Goal: Information Seeking & Learning: Understand process/instructions

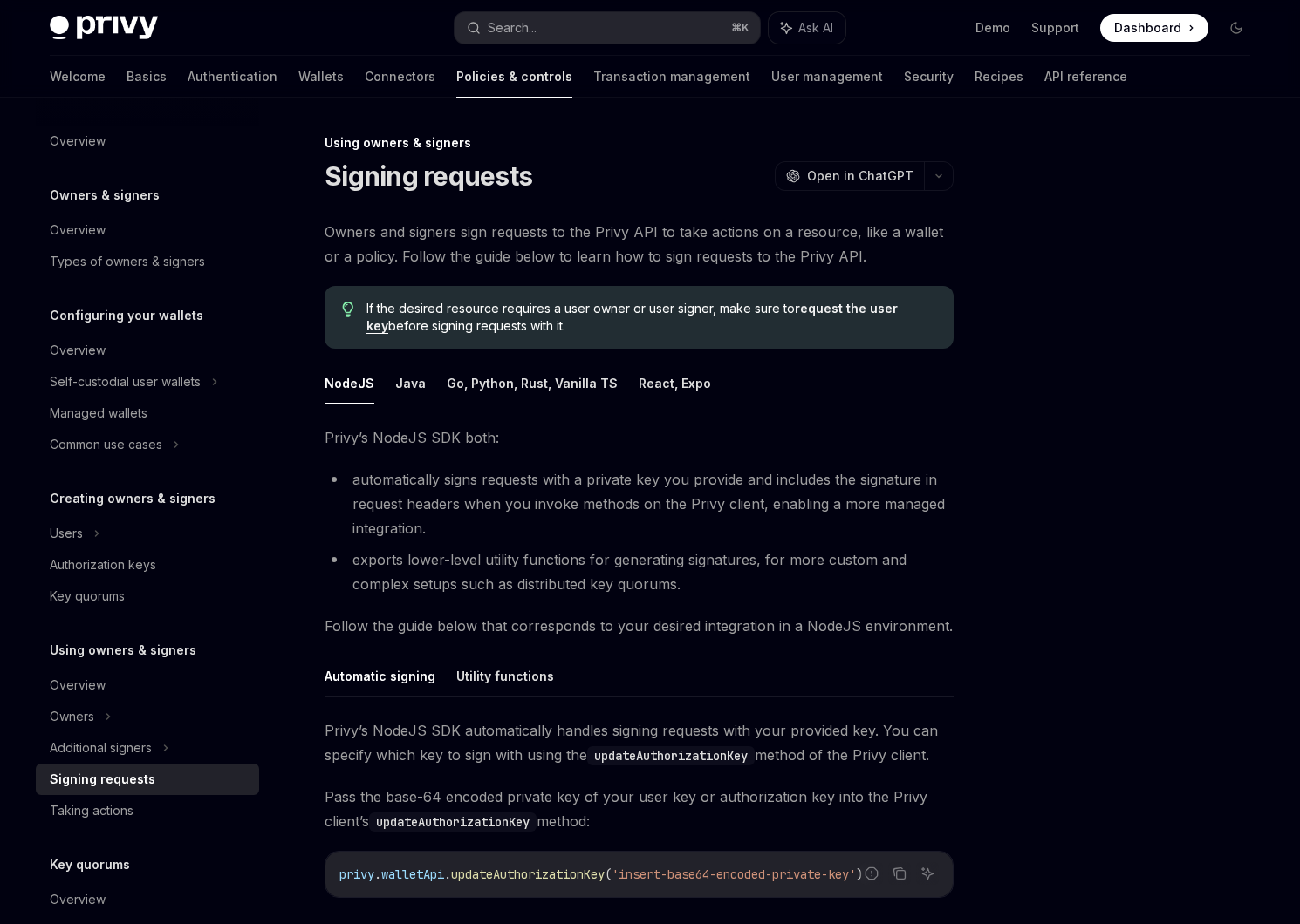
scroll to position [321, 0]
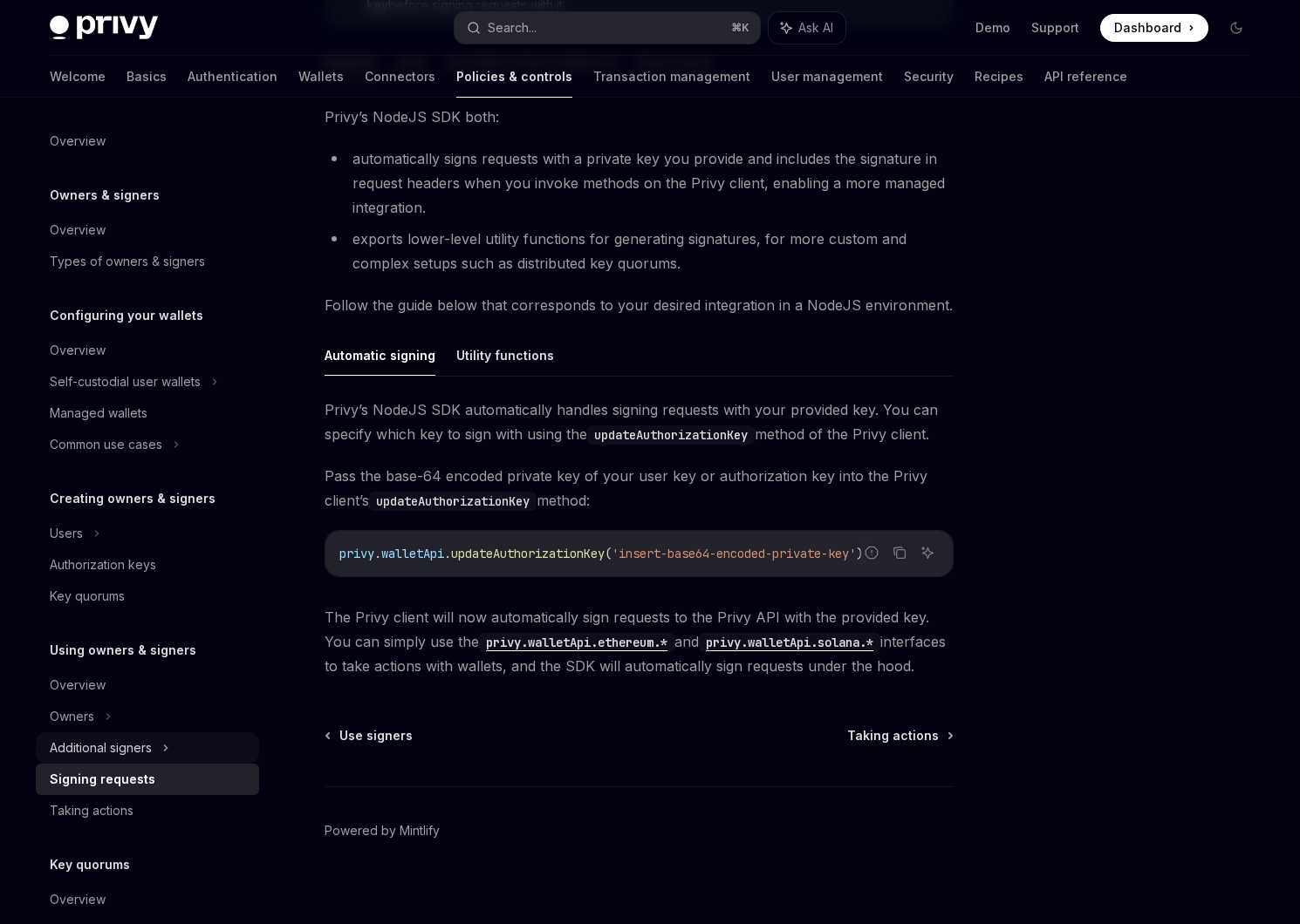
click at [132, 761] on div "Additional signers" at bounding box center [147, 748] width 223 height 31
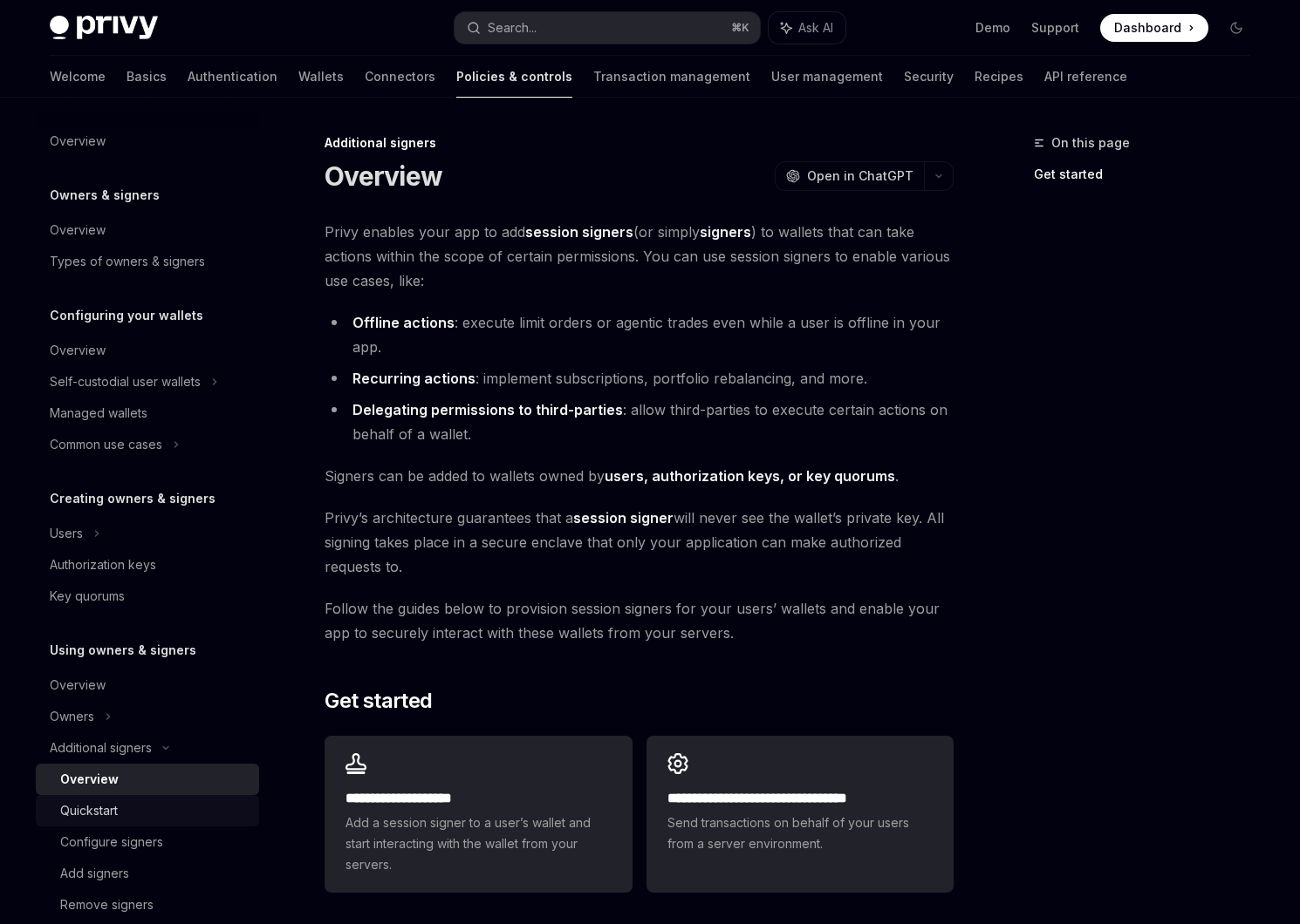
click at [135, 824] on link "Quickstart" at bounding box center [147, 811] width 223 height 31
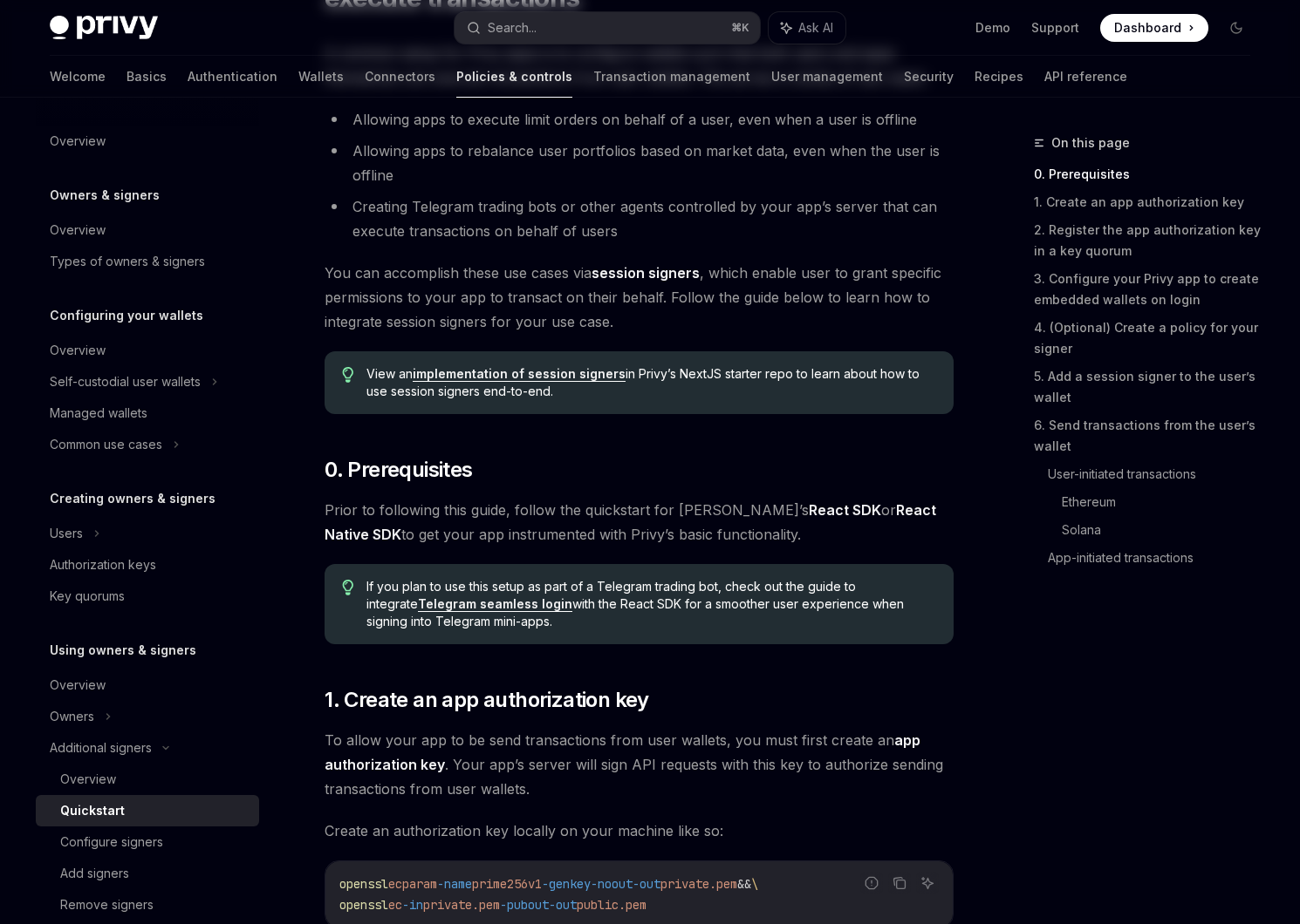
scroll to position [557, 0]
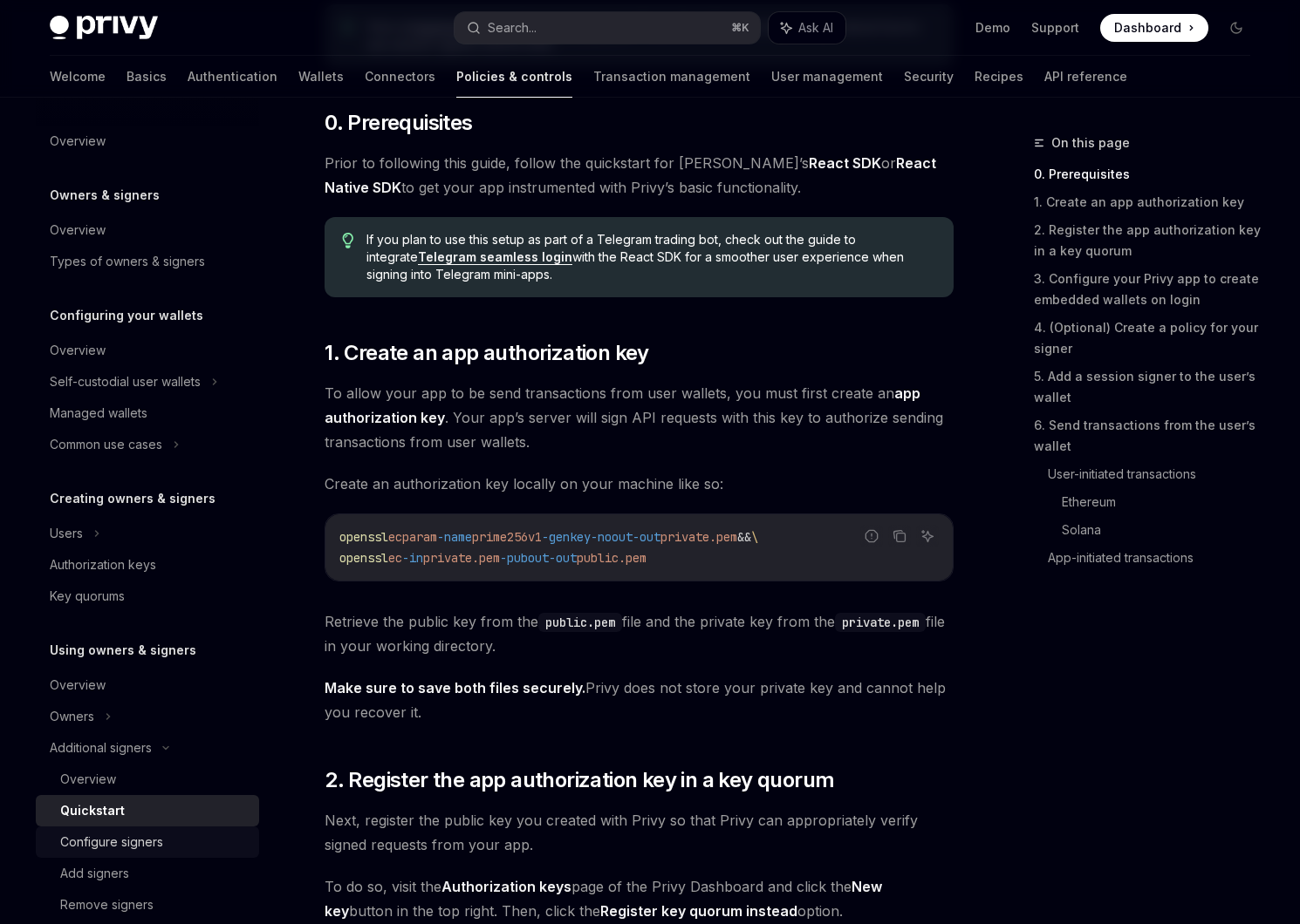
click at [130, 850] on div "Configure signers" at bounding box center [112, 841] width 103 height 20
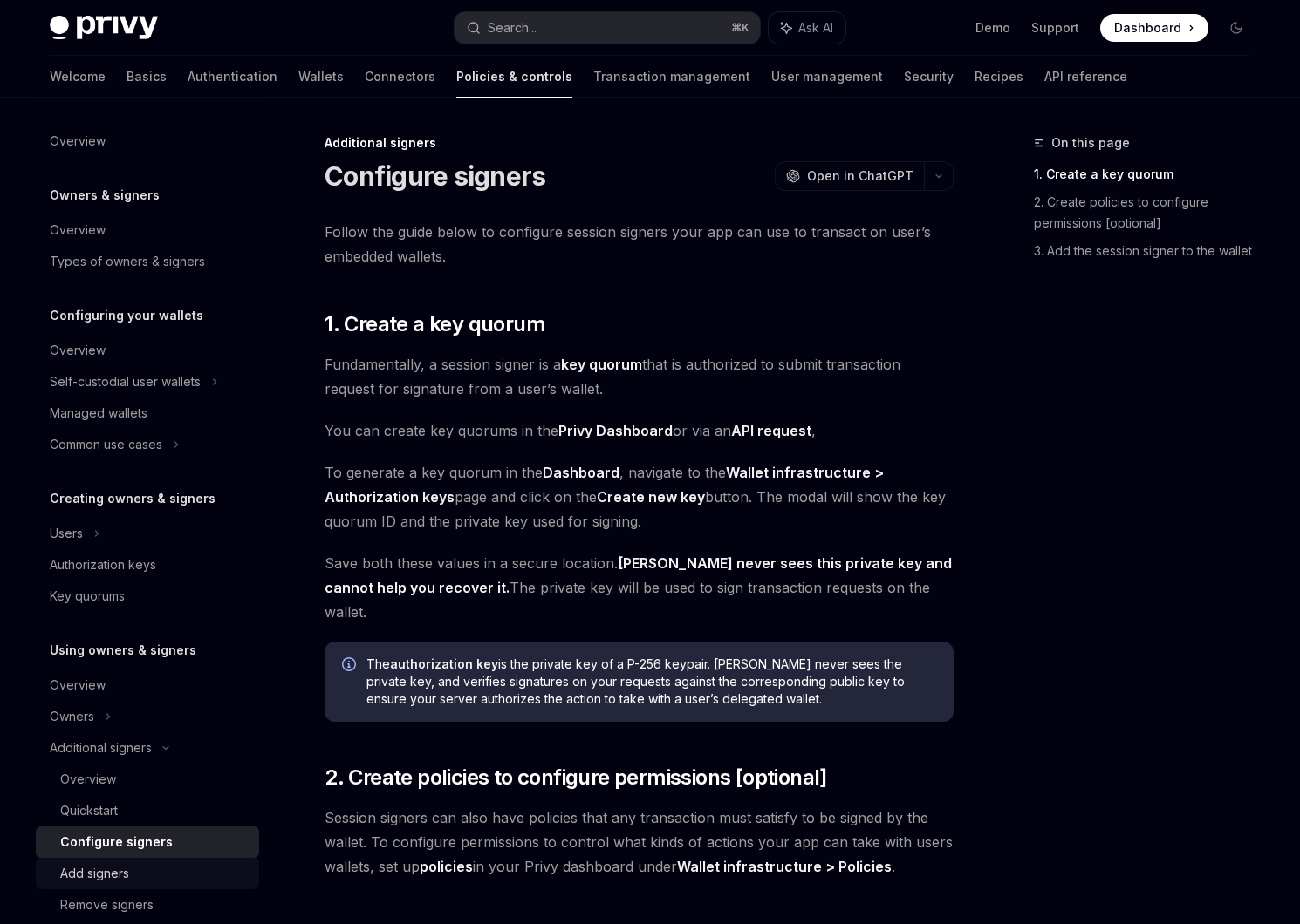
click at [130, 881] on div "Add signers" at bounding box center [94, 873] width 69 height 20
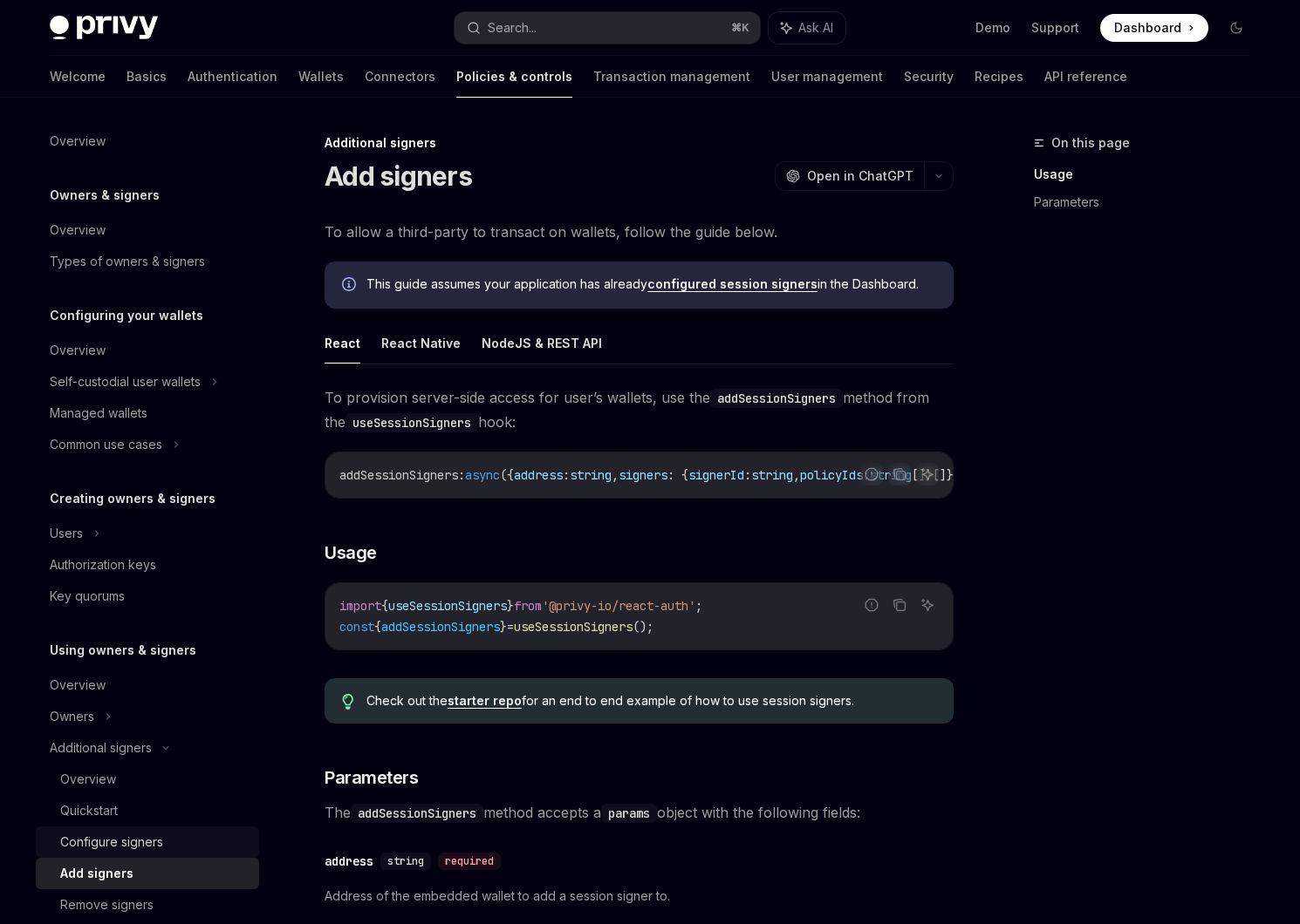
click at [143, 829] on link "Configure signers" at bounding box center [147, 842] width 223 height 31
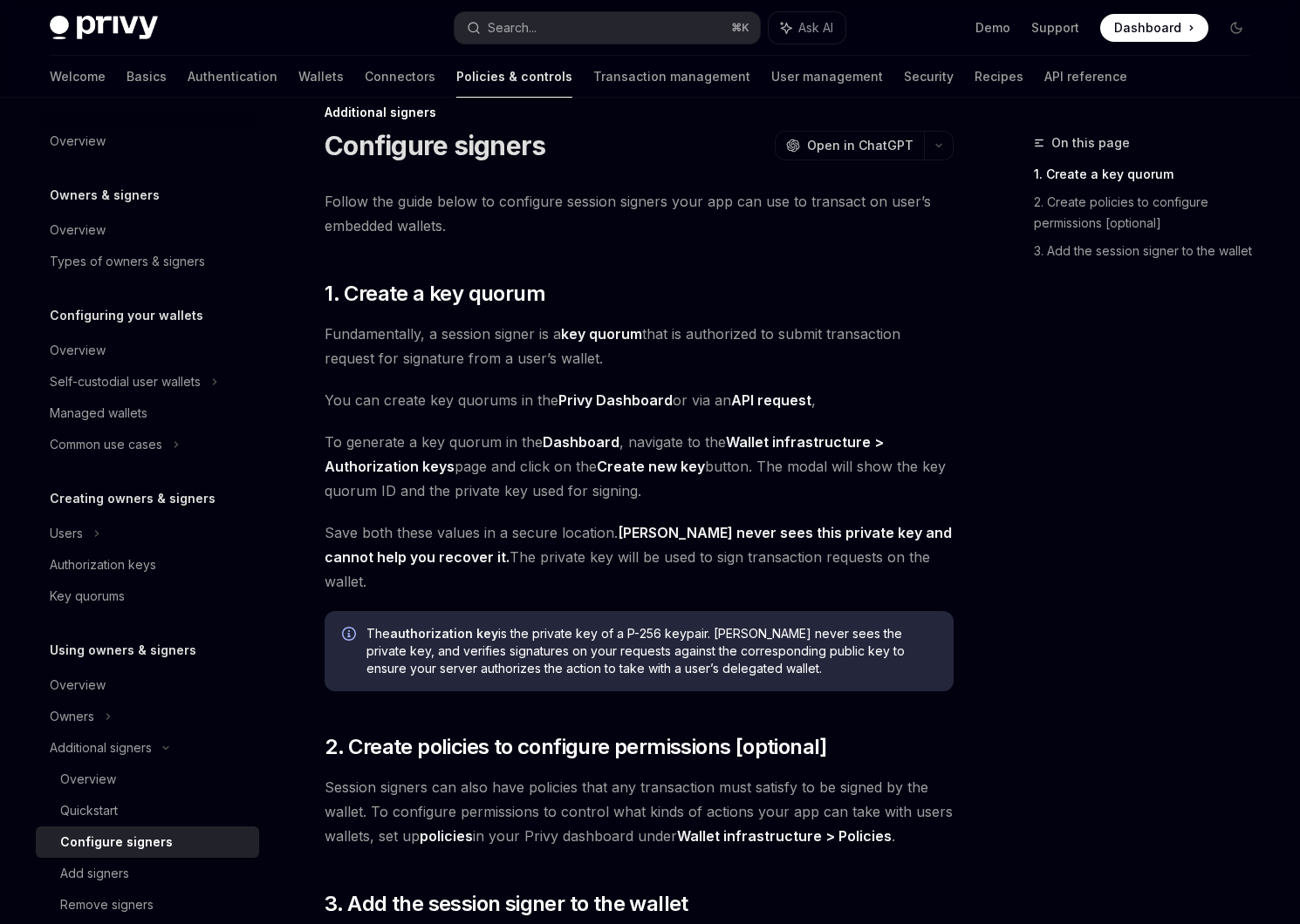
scroll to position [347, 0]
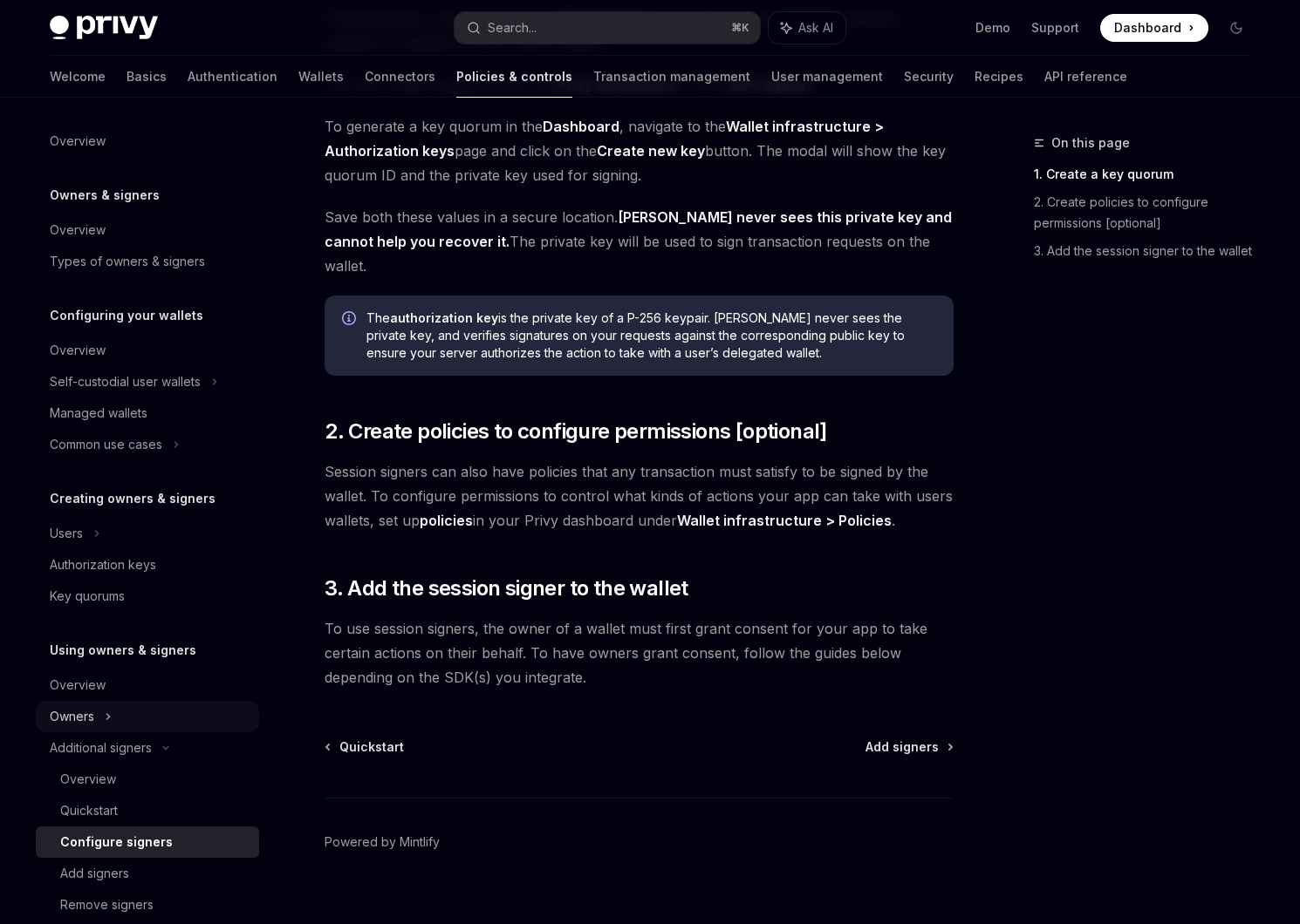
click at [108, 710] on icon at bounding box center [107, 716] width 7 height 20
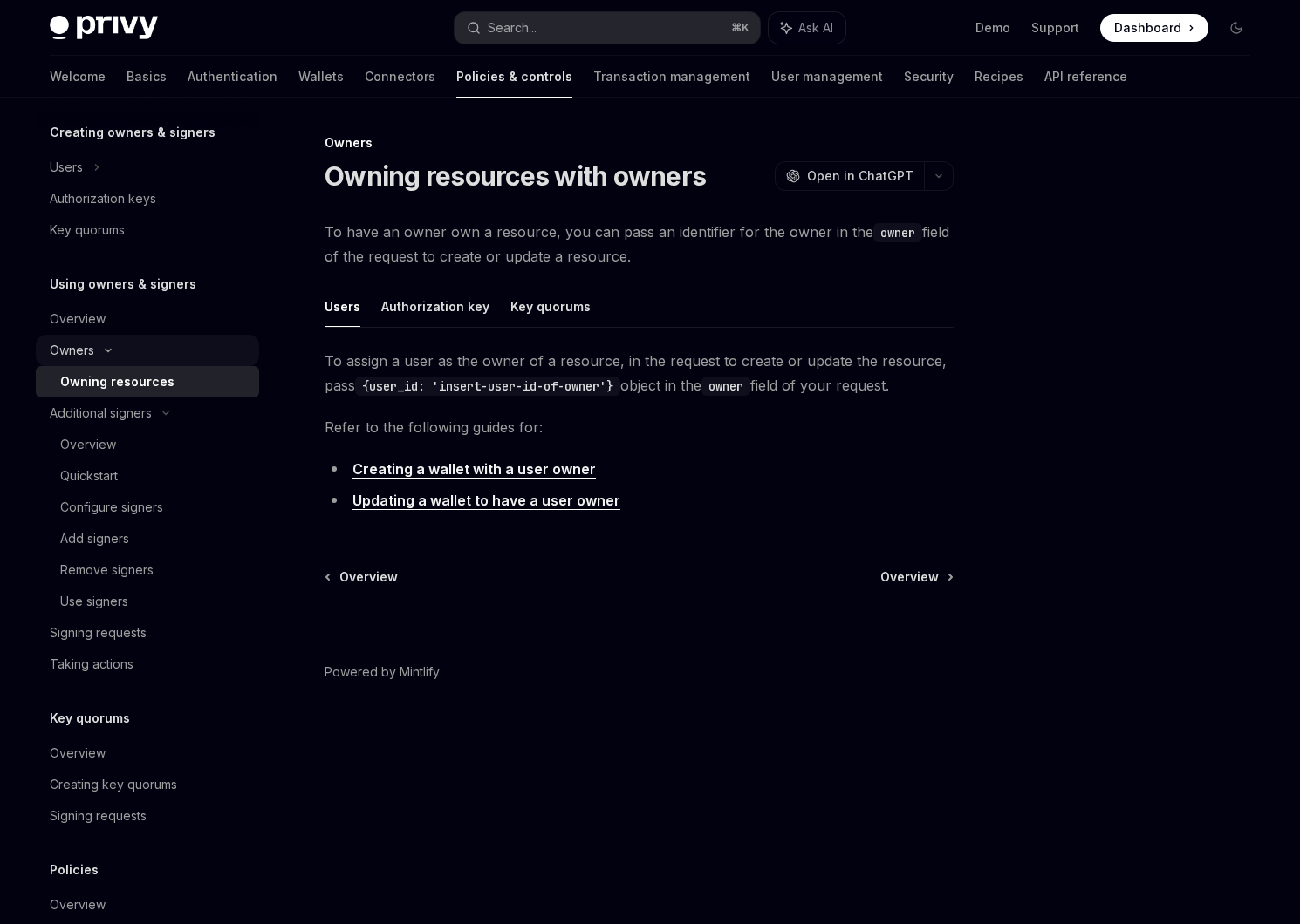
scroll to position [523, 0]
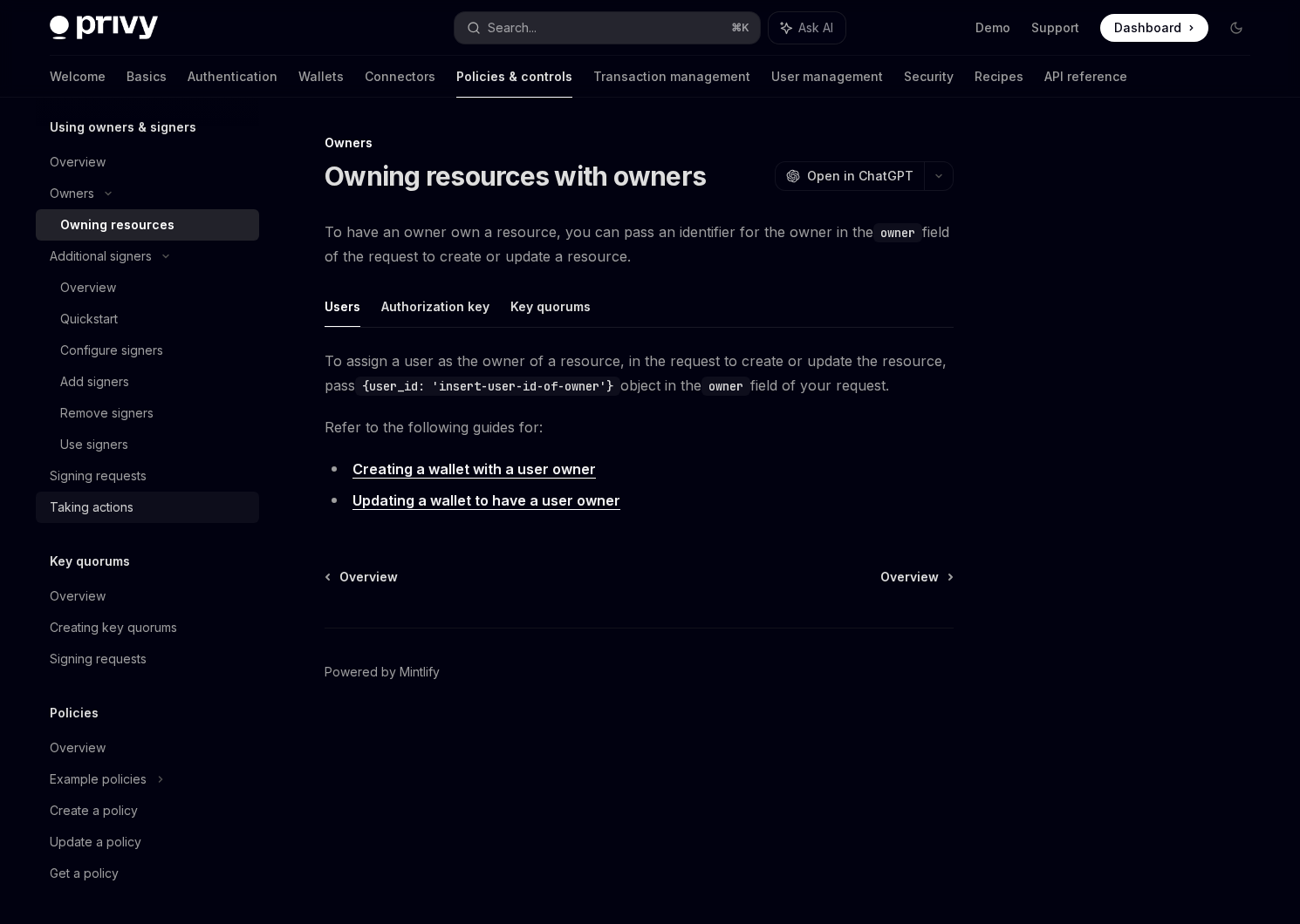
click at [120, 516] on div "Taking actions" at bounding box center [92, 507] width 84 height 20
type textarea "*"
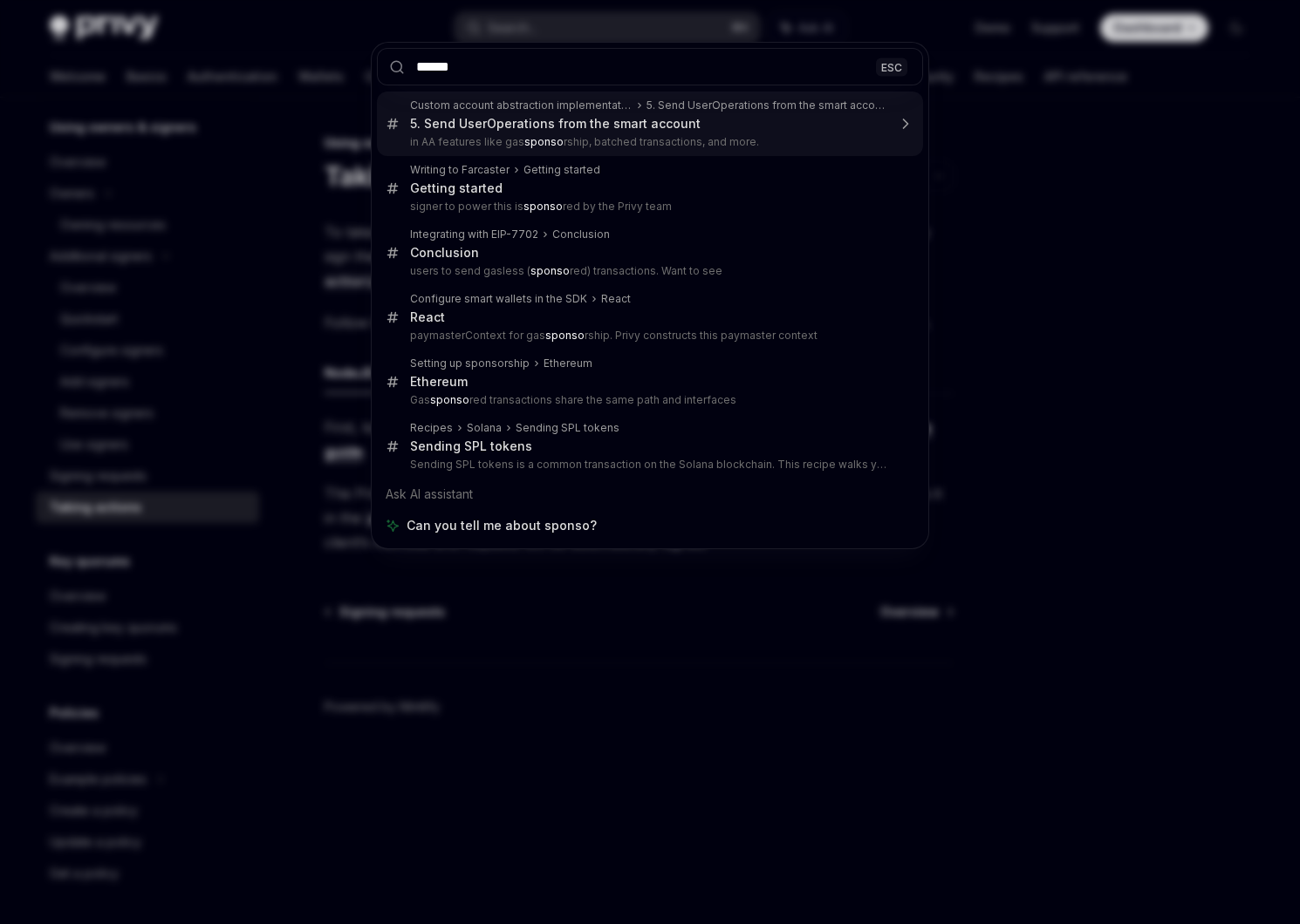
type input "*******"
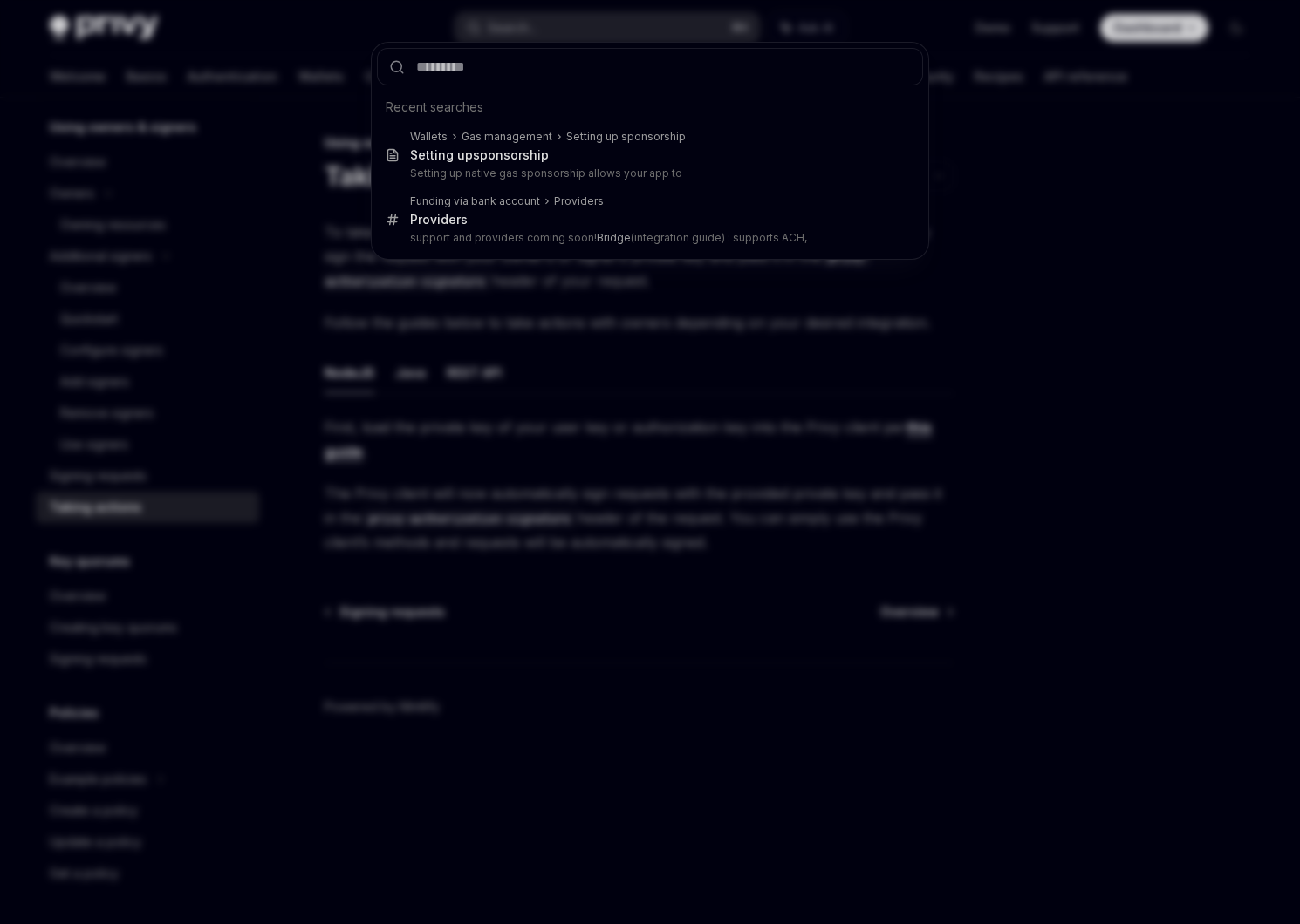
type textarea "*"
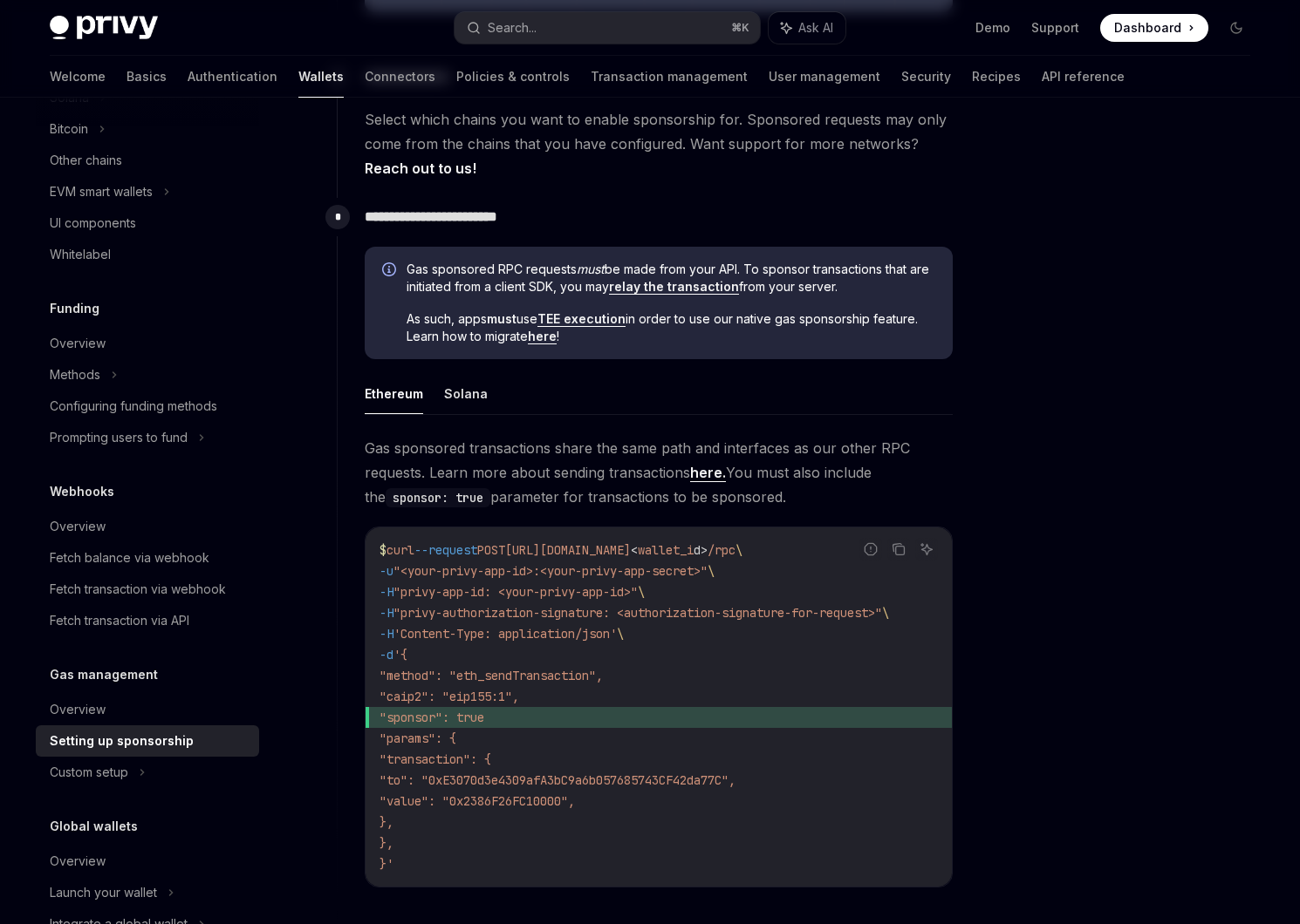
scroll to position [840, 0]
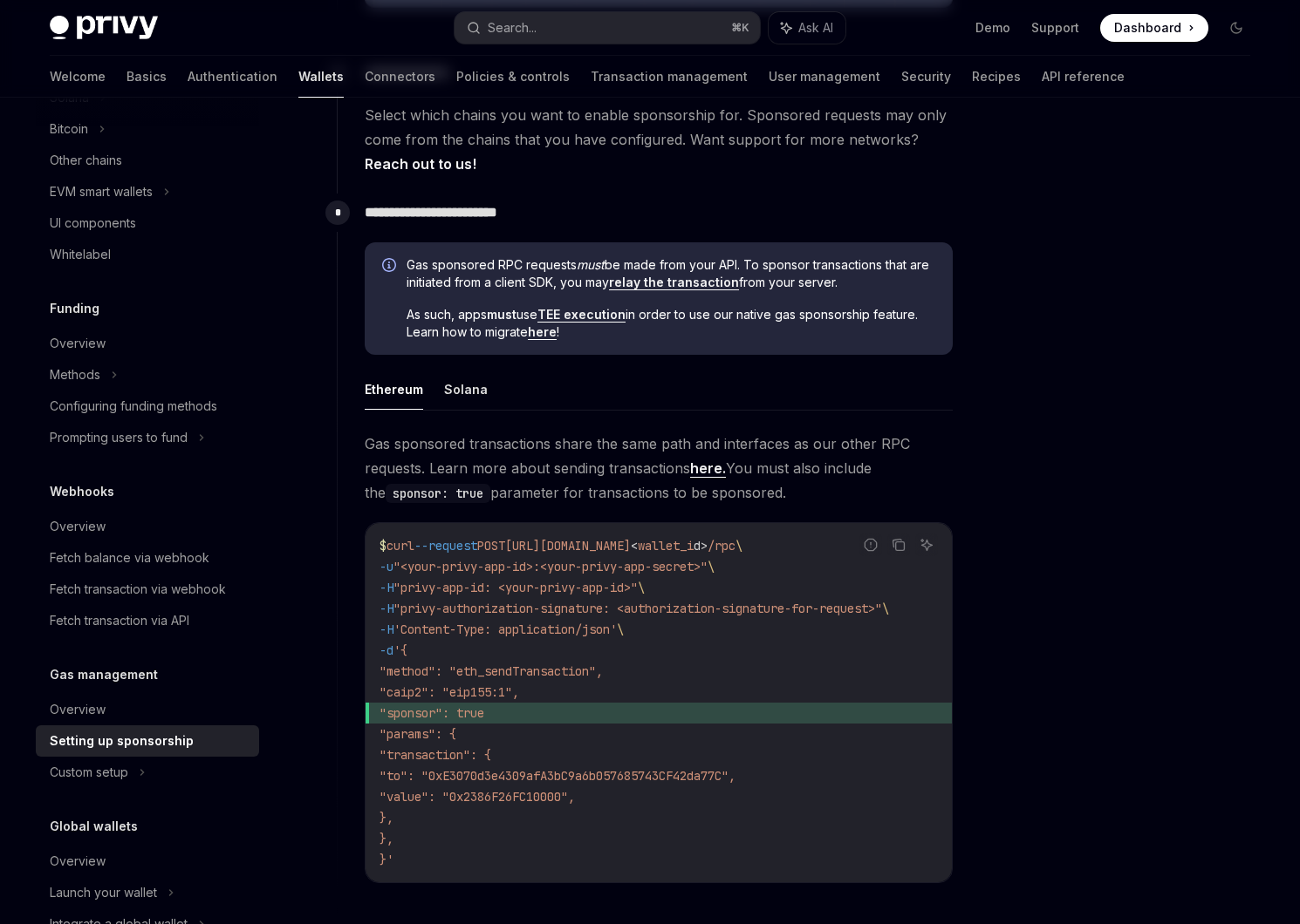
click at [1007, 402] on div at bounding box center [1132, 528] width 265 height 792
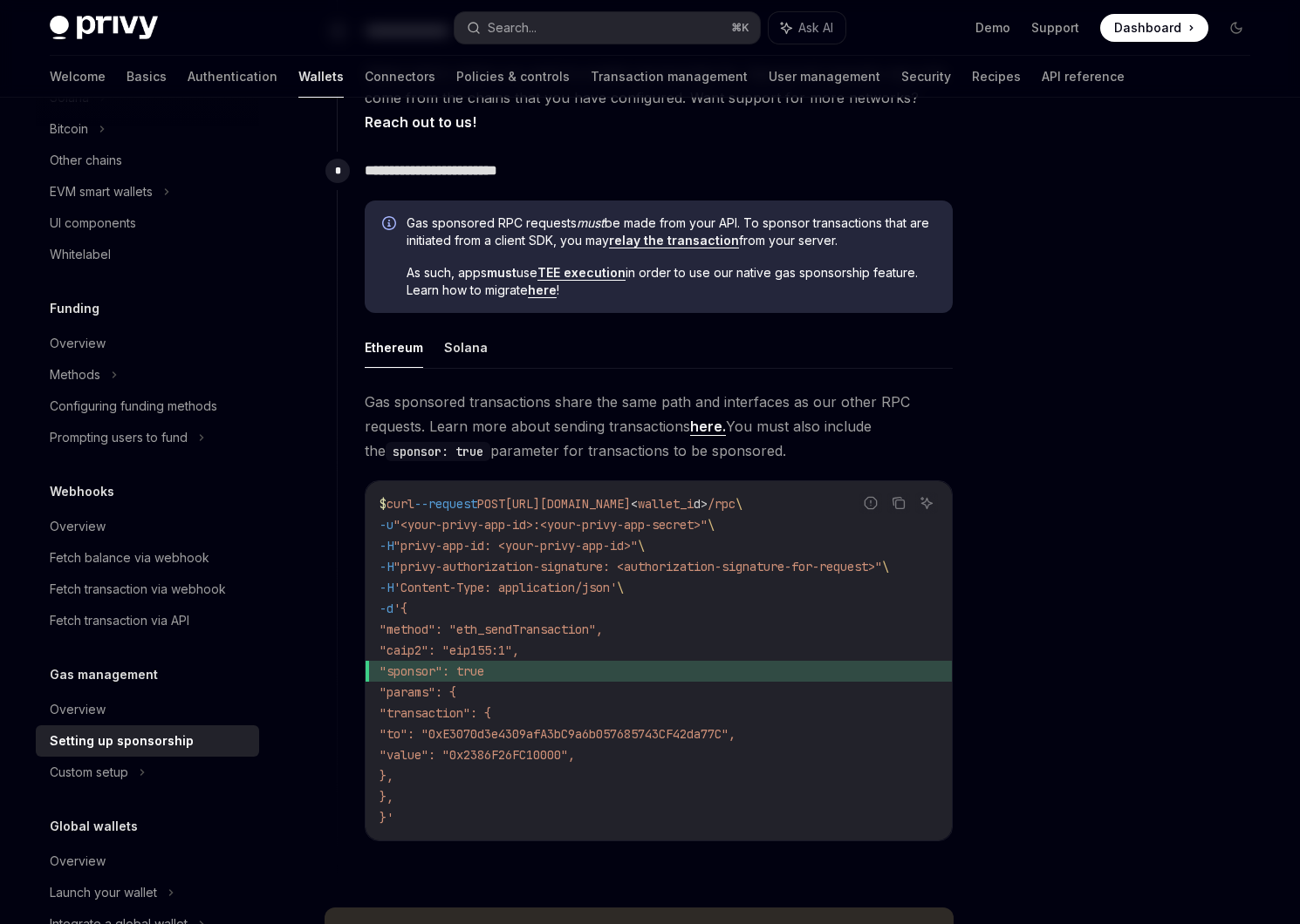
scroll to position [883, 0]
click at [1002, 462] on div at bounding box center [1132, 528] width 265 height 792
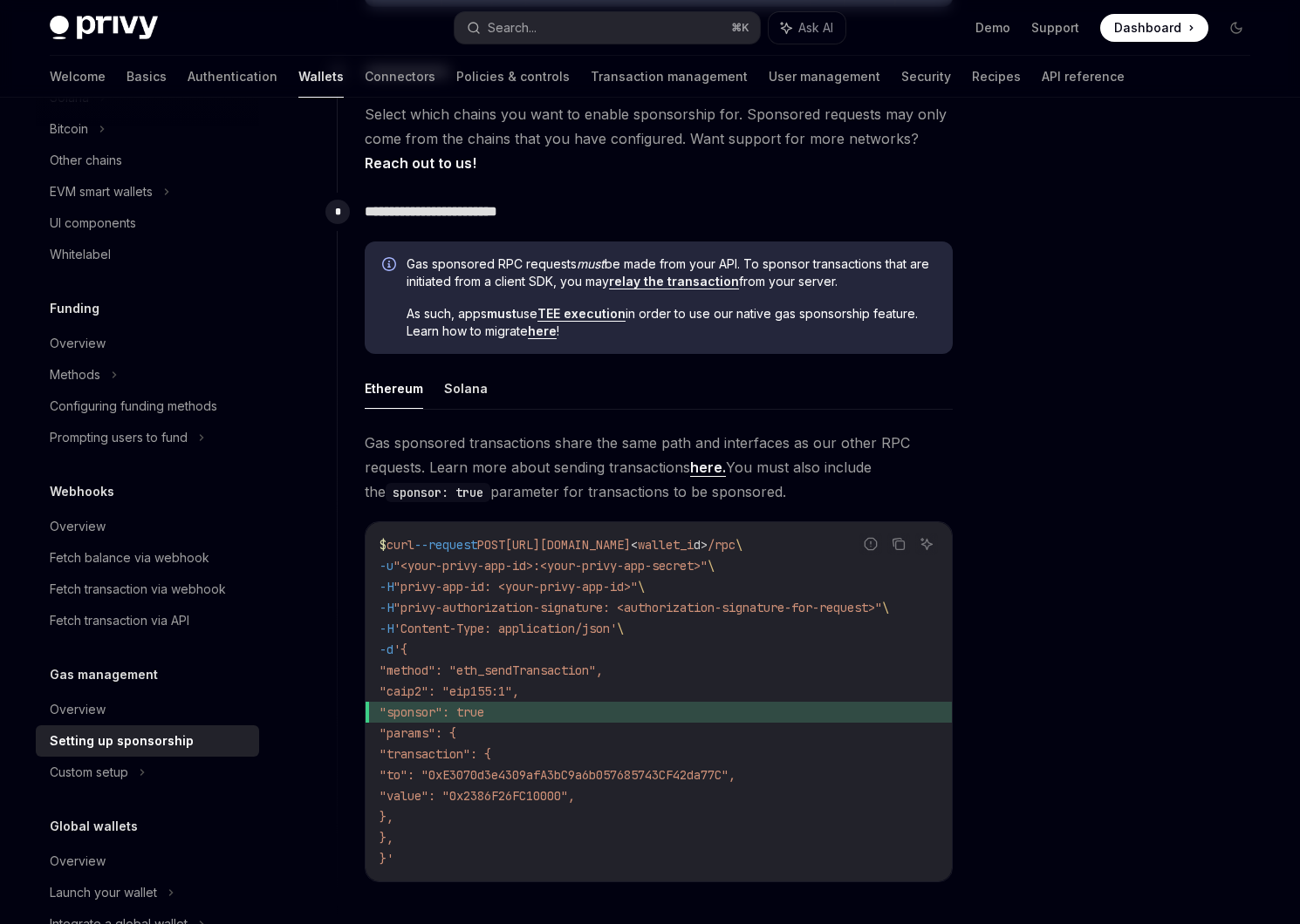
scroll to position [1072, 0]
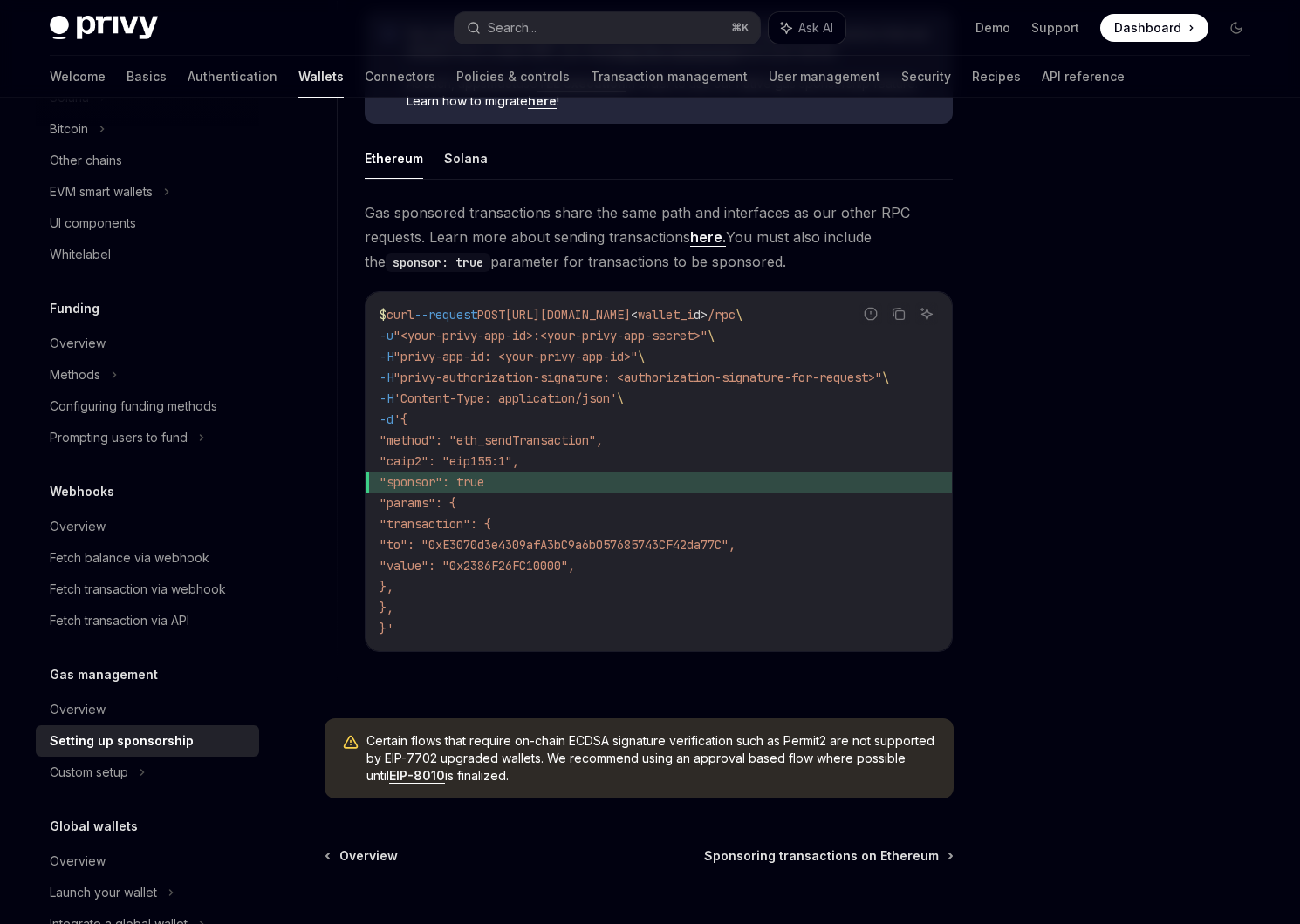
click at [1148, 374] on div at bounding box center [1132, 528] width 265 height 792
click at [1202, 368] on div at bounding box center [1132, 528] width 265 height 792
